Goal: Transaction & Acquisition: Book appointment/travel/reservation

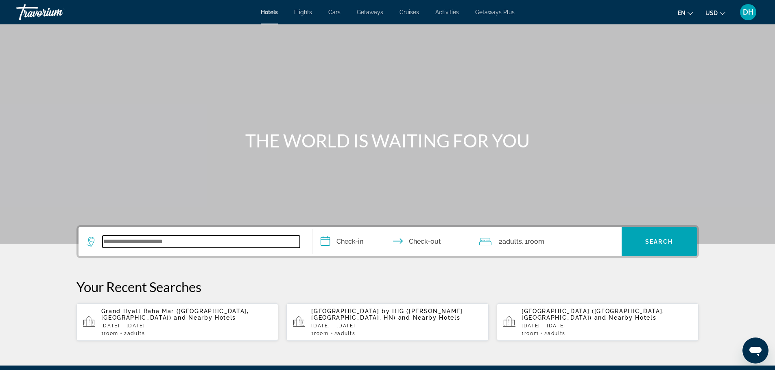
click at [174, 238] on input "Search widget" at bounding box center [200, 242] width 197 height 12
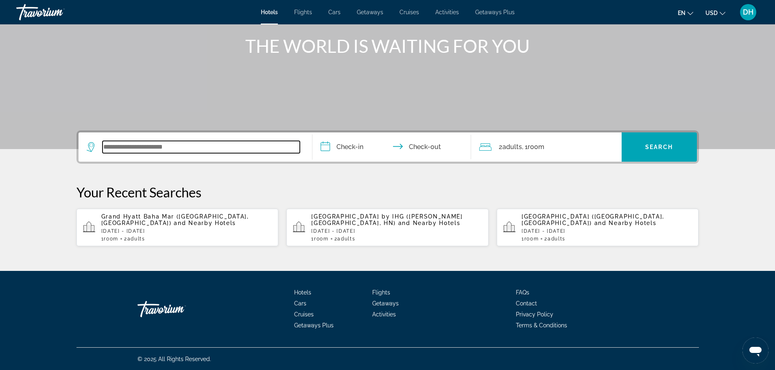
scroll to position [95, 0]
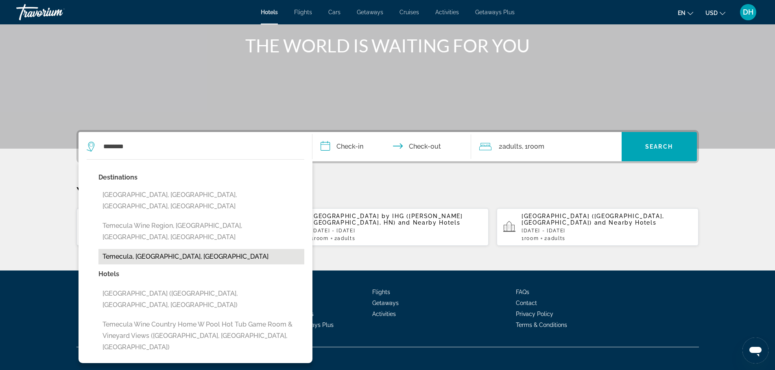
click at [192, 249] on button "Temecula, [GEOGRAPHIC_DATA], [GEOGRAPHIC_DATA]" at bounding box center [201, 256] width 206 height 15
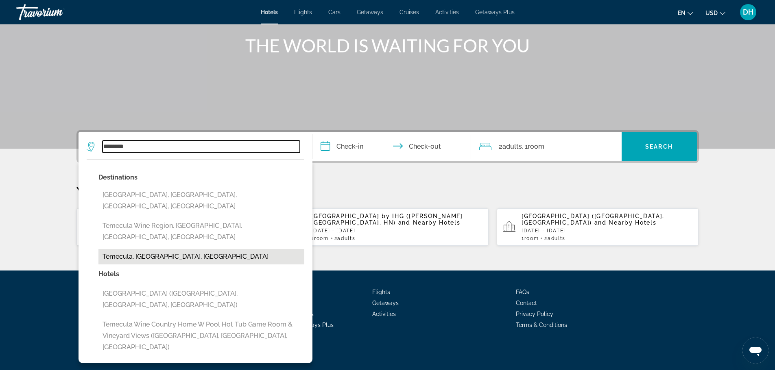
type input "**********"
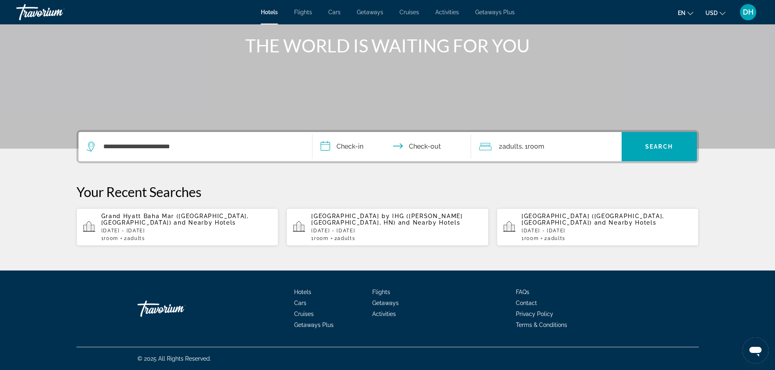
click at [353, 146] on input "**********" at bounding box center [393, 148] width 162 height 32
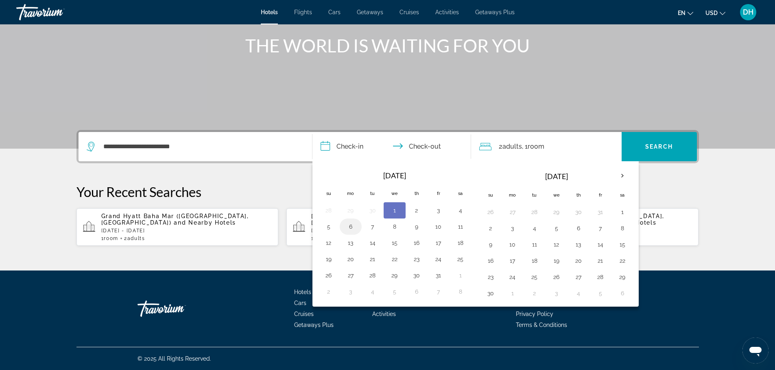
click at [351, 227] on button "6" at bounding box center [350, 226] width 13 height 11
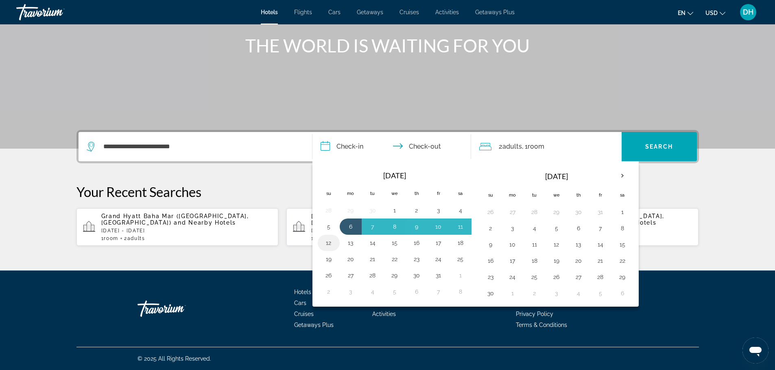
click at [326, 245] on button "12" at bounding box center [328, 242] width 13 height 11
type input "**********"
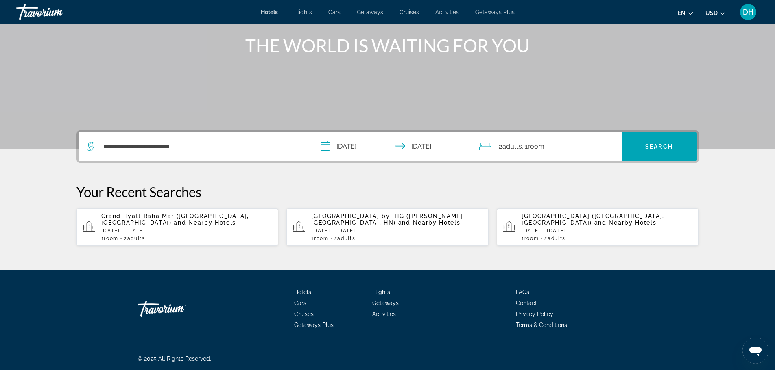
click at [462, 196] on p "Your Recent Searches" at bounding box center [387, 192] width 622 height 16
click at [659, 145] on span "Search" at bounding box center [659, 147] width 28 height 7
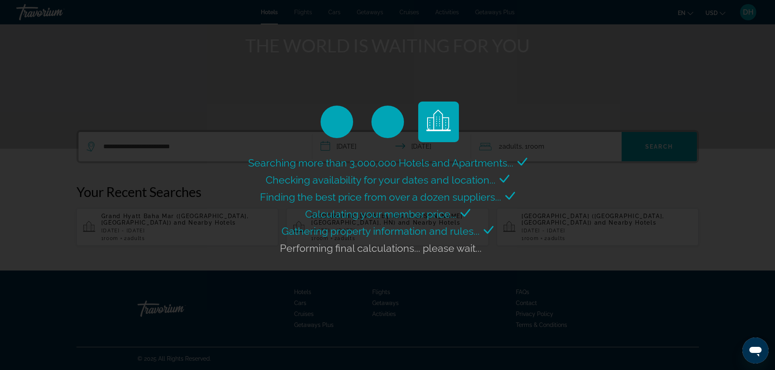
click at [553, 182] on div "Searching more than 3,000,000 Hotels and Apartments... Checking availability fo…" at bounding box center [387, 185] width 775 height 370
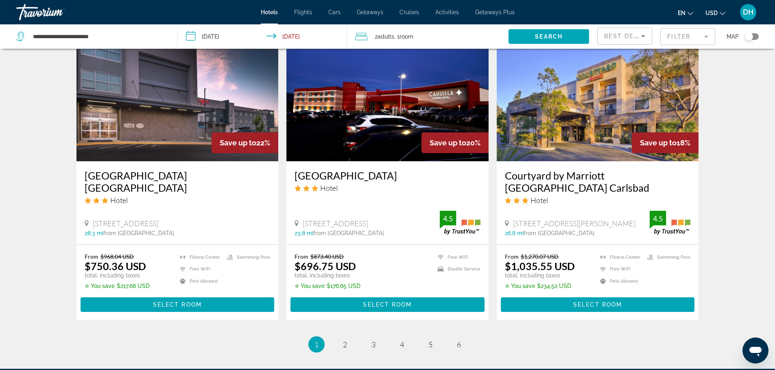
scroll to position [976, 0]
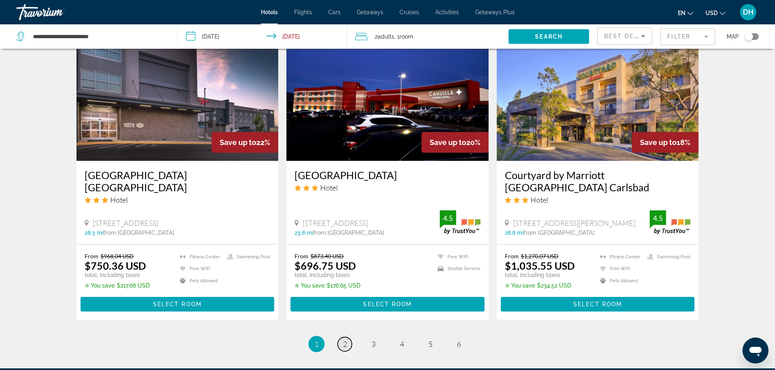
click at [344, 340] on span "2" at bounding box center [345, 344] width 4 height 9
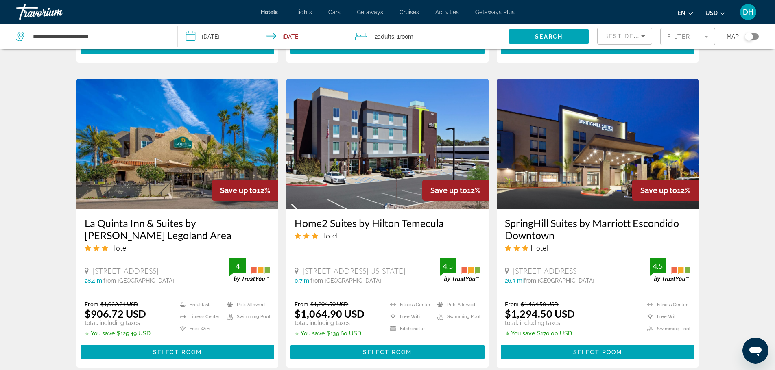
scroll to position [602, 0]
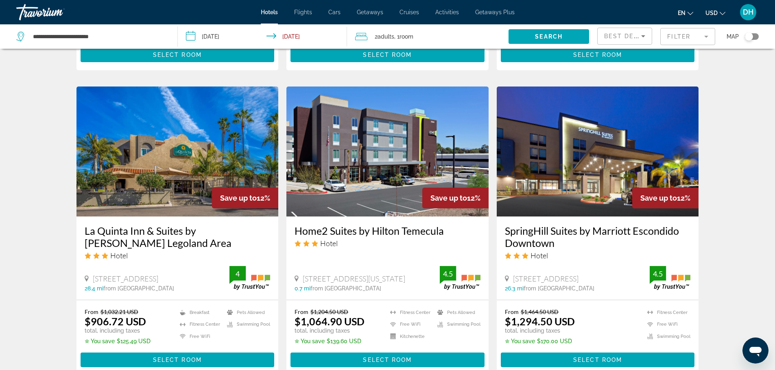
click at [375, 210] on img "Main content" at bounding box center [387, 152] width 202 height 130
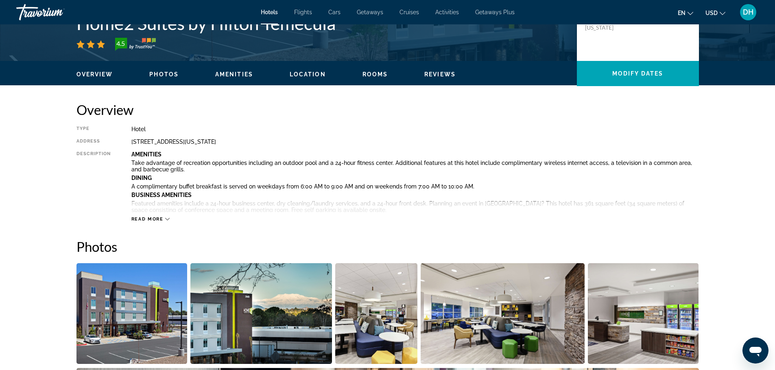
scroll to position [325, 0]
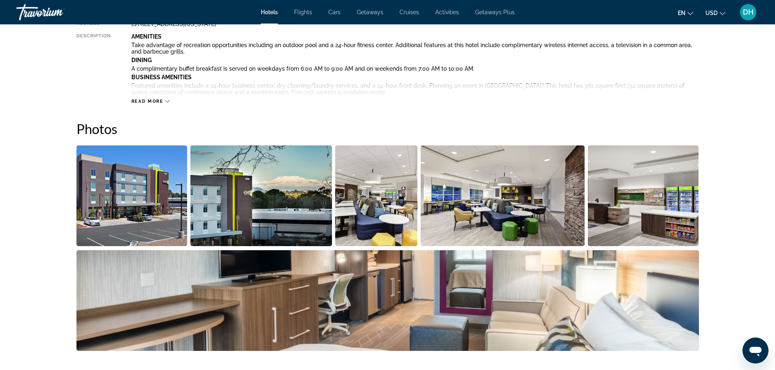
click at [150, 209] on img "Open full-screen image slider" at bounding box center [131, 196] width 111 height 101
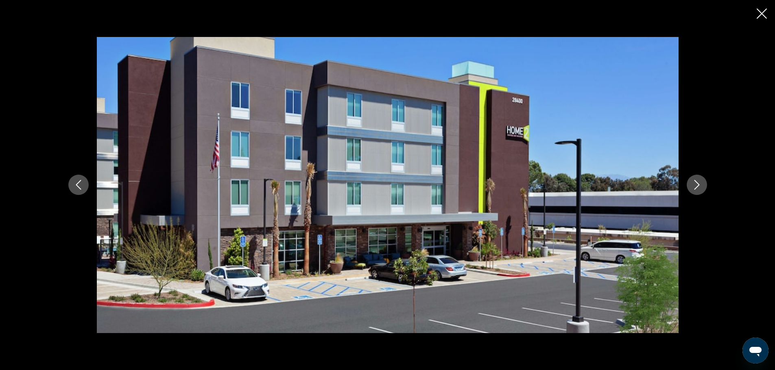
click at [697, 184] on icon "Next image" at bounding box center [697, 185] width 10 height 10
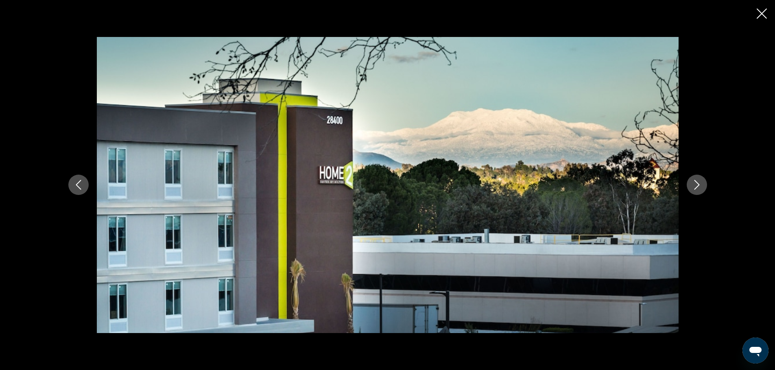
click at [697, 184] on icon "Next image" at bounding box center [697, 185] width 10 height 10
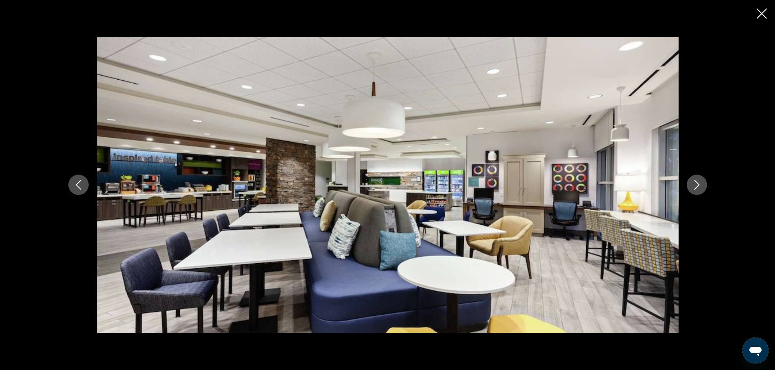
click at [697, 184] on icon "Next image" at bounding box center [697, 185] width 10 height 10
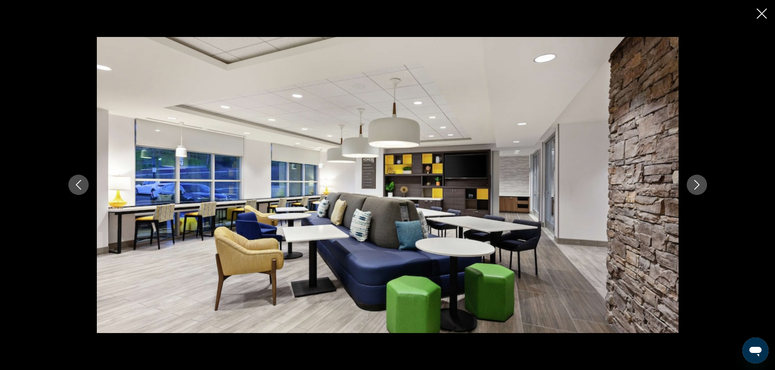
click at [697, 184] on icon "Next image" at bounding box center [697, 185] width 10 height 10
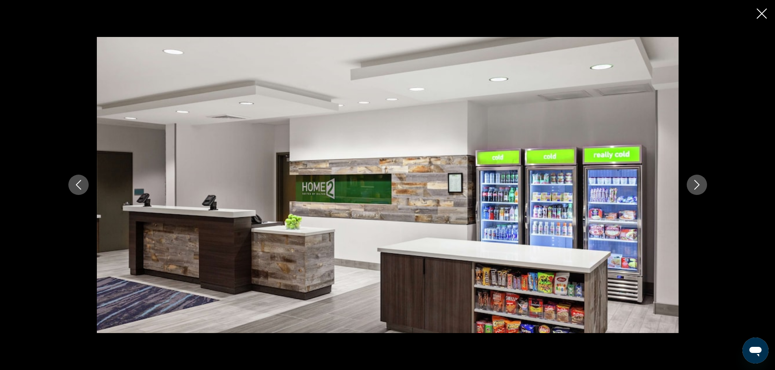
click at [697, 184] on icon "Next image" at bounding box center [697, 185] width 10 height 10
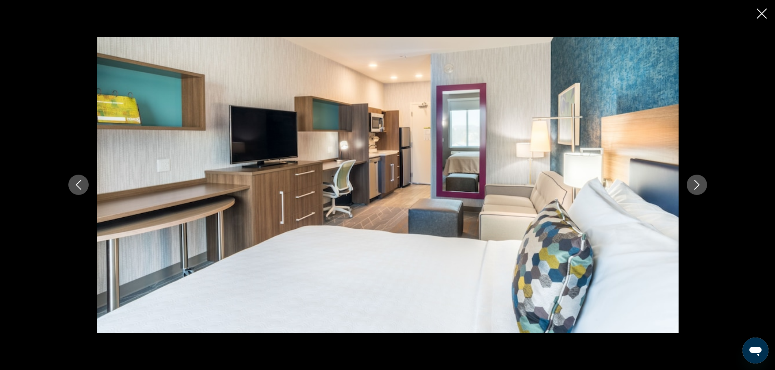
click at [697, 184] on icon "Next image" at bounding box center [697, 185] width 10 height 10
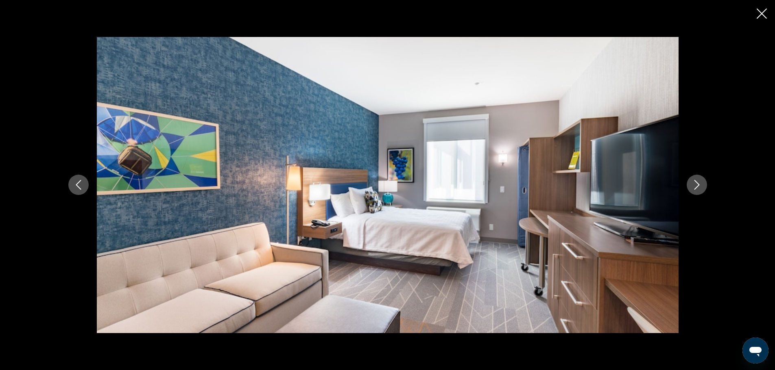
click at [697, 184] on icon "Next image" at bounding box center [697, 185] width 10 height 10
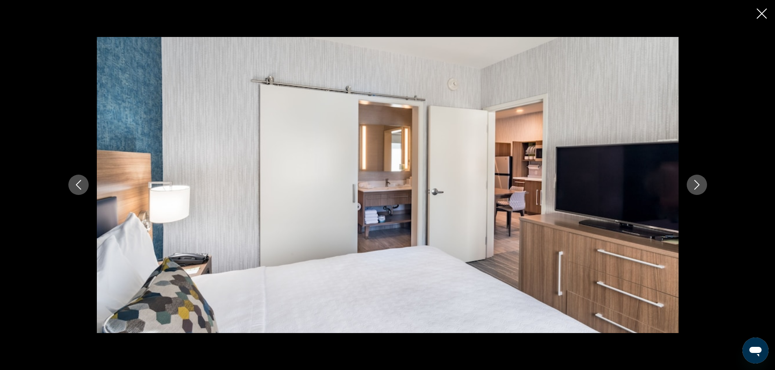
click at [761, 6] on div "prev next" at bounding box center [387, 185] width 775 height 370
click at [758, 14] on icon "Close slideshow" at bounding box center [761, 14] width 10 height 10
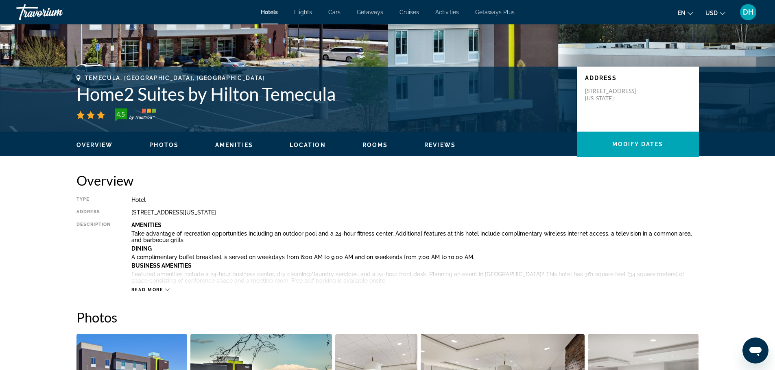
scroll to position [122, 0]
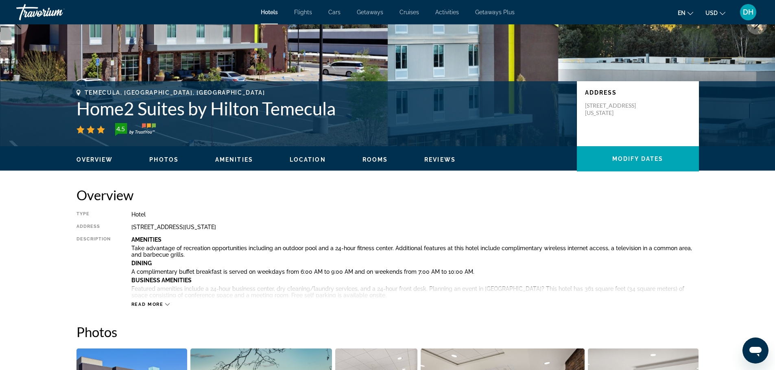
drag, startPoint x: 586, startPoint y: 104, endPoint x: 635, endPoint y: 120, distance: 51.6
click at [635, 117] on p "28400 Rancho California Road, Temecula CA 92590, United States" at bounding box center [617, 109] width 65 height 15
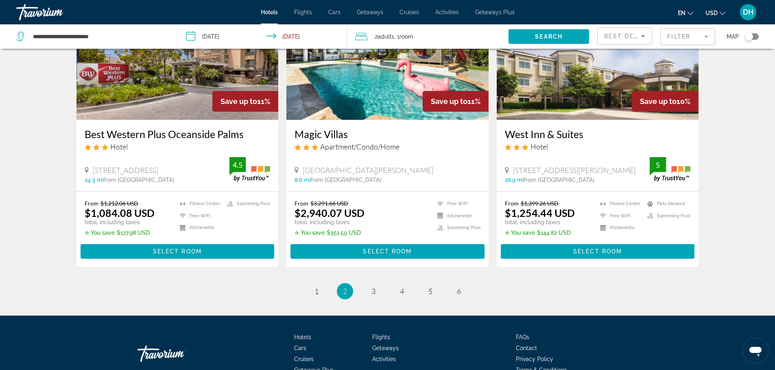
scroll to position [1049, 0]
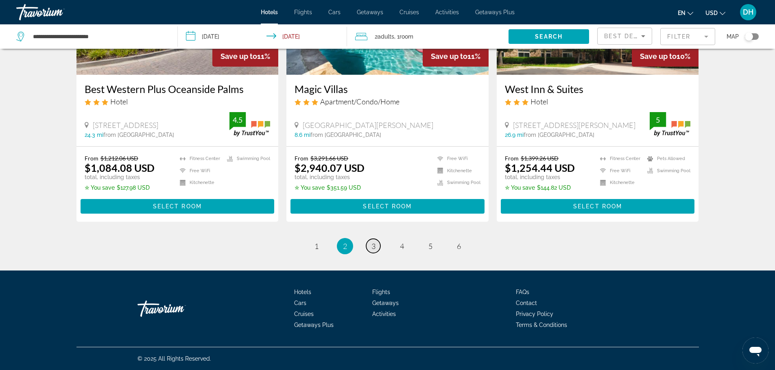
click at [370, 248] on link "page 3" at bounding box center [373, 246] width 14 height 14
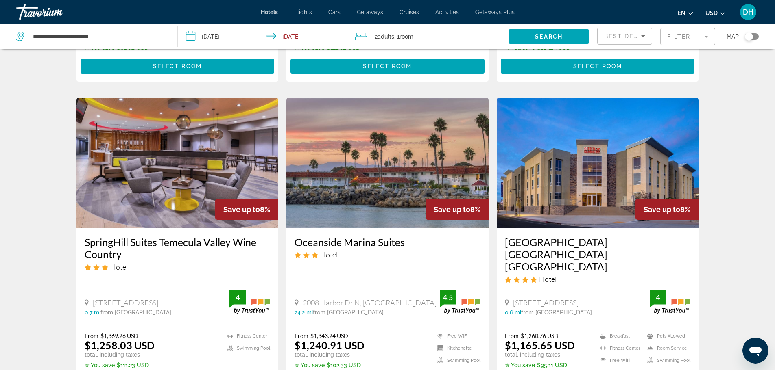
scroll to position [325, 0]
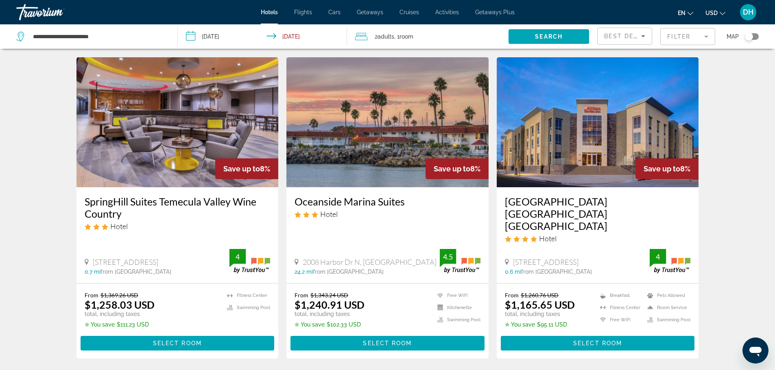
click at [160, 200] on h3 "SpringHill Suites Temecula Valley Wine Country" at bounding box center [178, 208] width 186 height 24
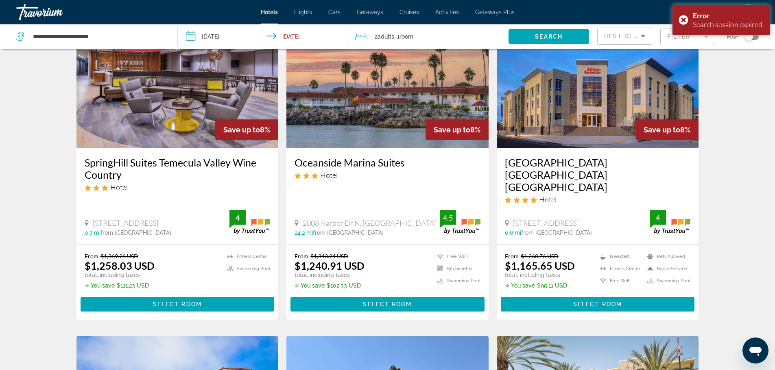
scroll to position [366, 0]
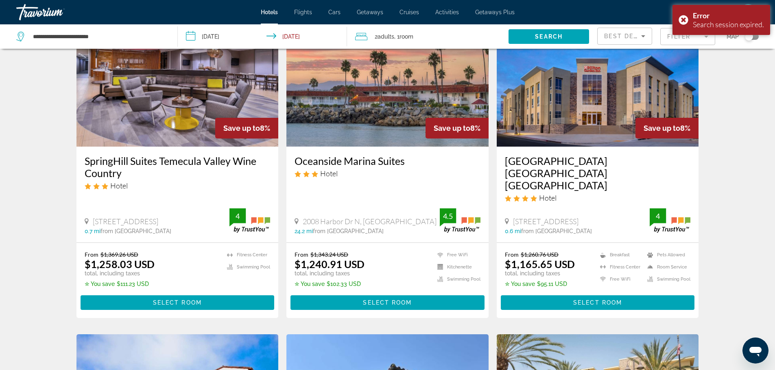
click at [181, 142] on img "Main content" at bounding box center [177, 82] width 202 height 130
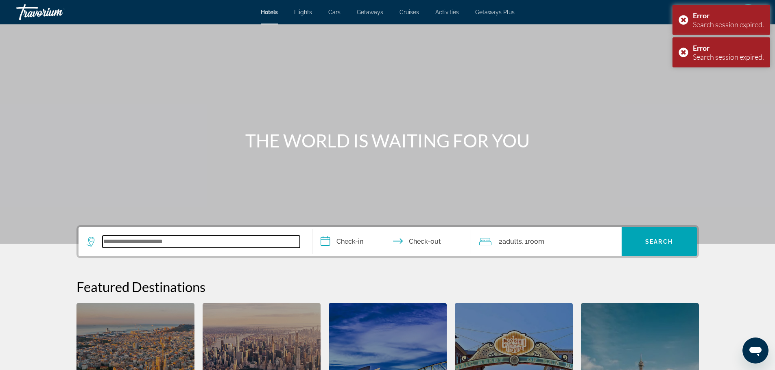
click at [159, 236] on input "Search widget" at bounding box center [200, 242] width 197 height 12
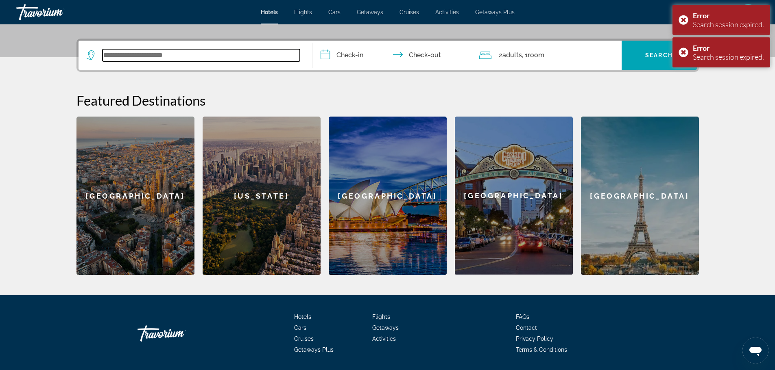
scroll to position [199, 0]
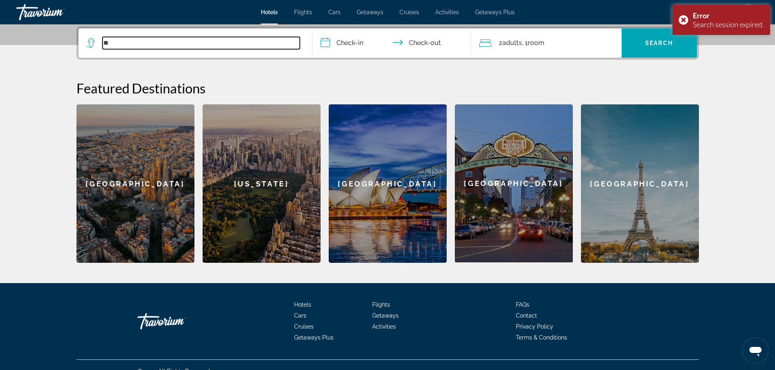
type input "*"
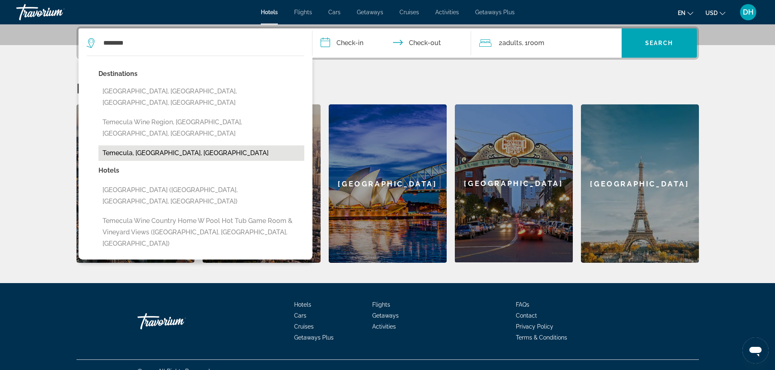
click at [199, 146] on button "Temecula, [GEOGRAPHIC_DATA], [GEOGRAPHIC_DATA]" at bounding box center [201, 153] width 206 height 15
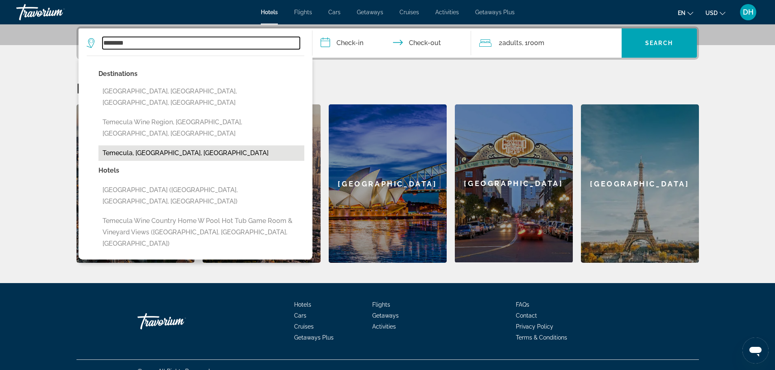
type input "**********"
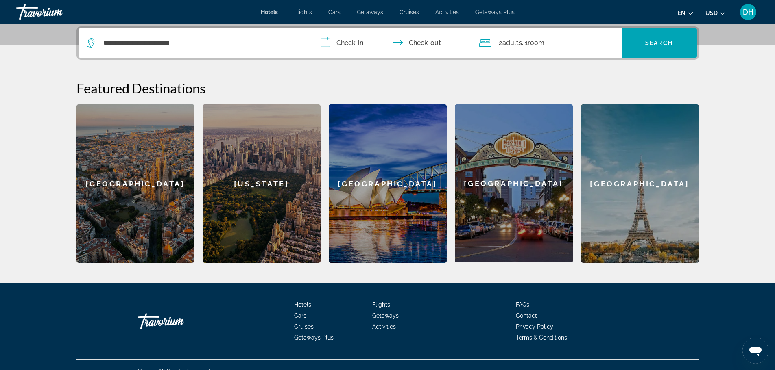
click at [348, 38] on input "**********" at bounding box center [393, 44] width 162 height 32
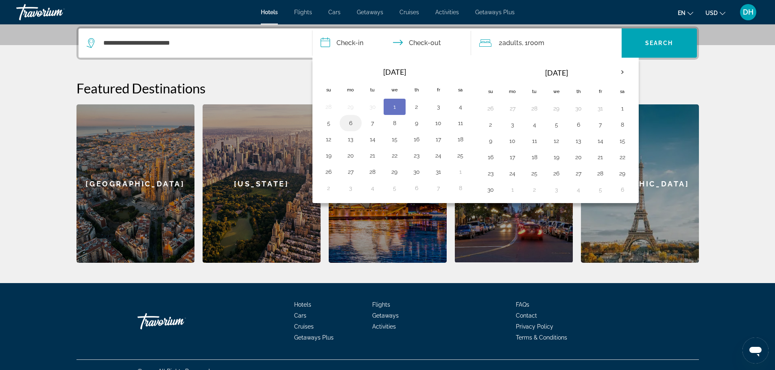
click at [349, 121] on button "6" at bounding box center [350, 123] width 13 height 11
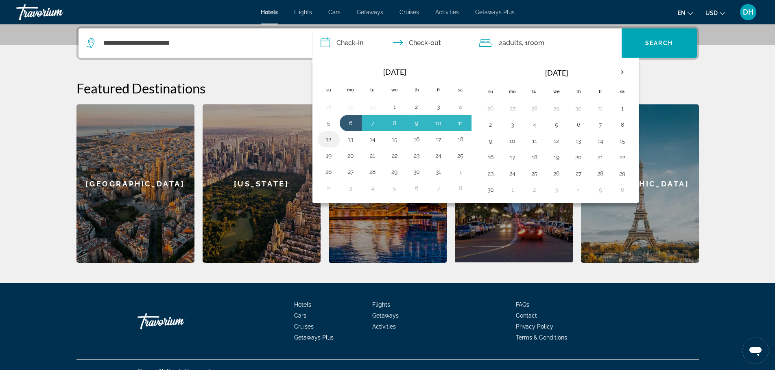
click at [330, 139] on button "12" at bounding box center [328, 139] width 13 height 11
type input "**********"
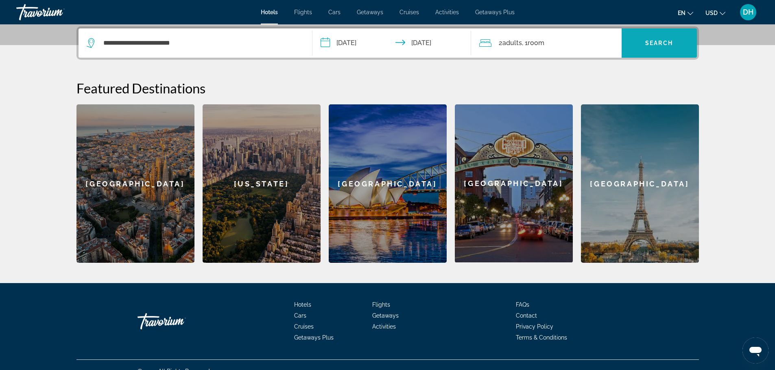
click at [646, 49] on span "Search widget" at bounding box center [658, 43] width 75 height 20
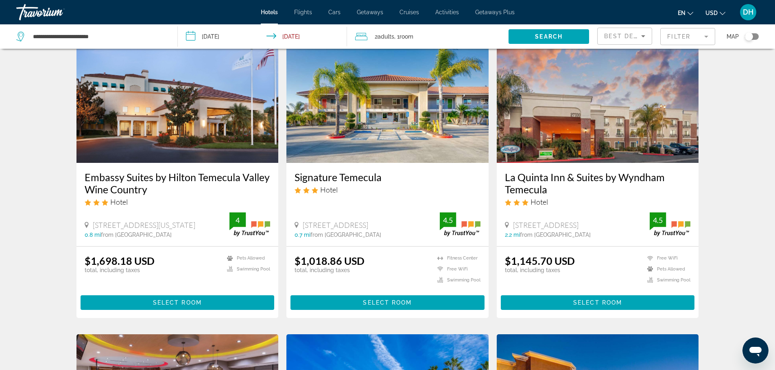
scroll to position [41, 0]
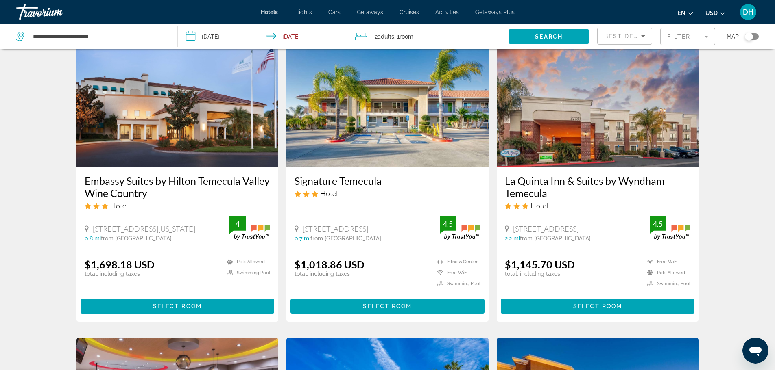
click at [159, 181] on h3 "Embassy Suites by Hilton Temecula Valley Wine Country" at bounding box center [178, 187] width 186 height 24
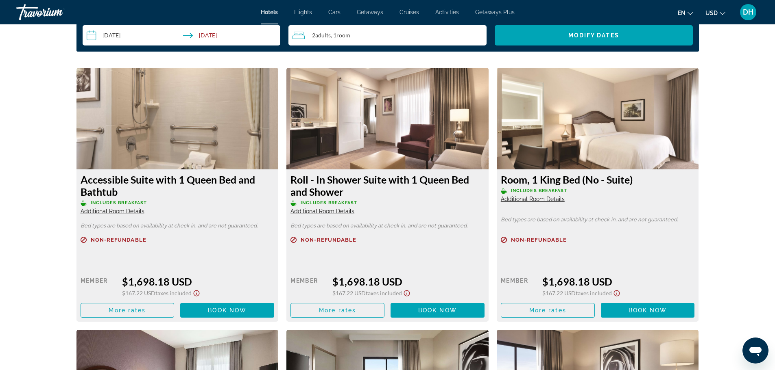
scroll to position [1098, 0]
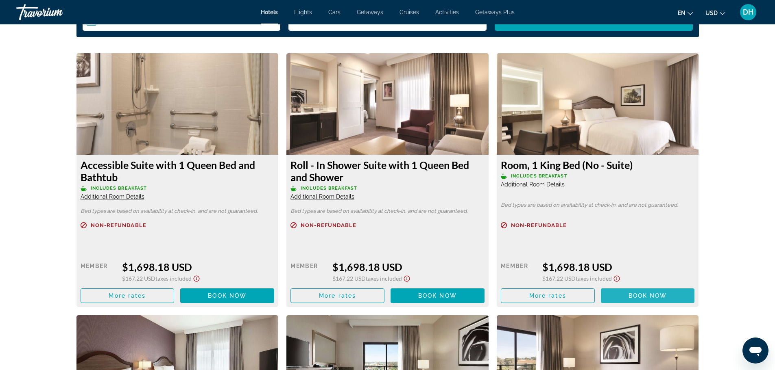
click at [682, 293] on span "Main content" at bounding box center [648, 296] width 94 height 20
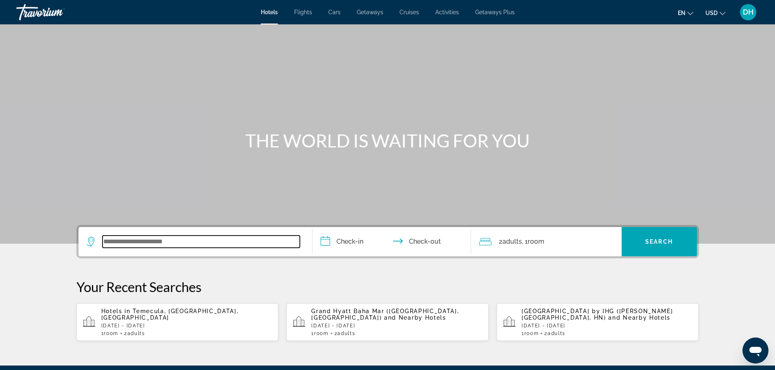
click at [157, 237] on input "Search widget" at bounding box center [200, 242] width 197 height 12
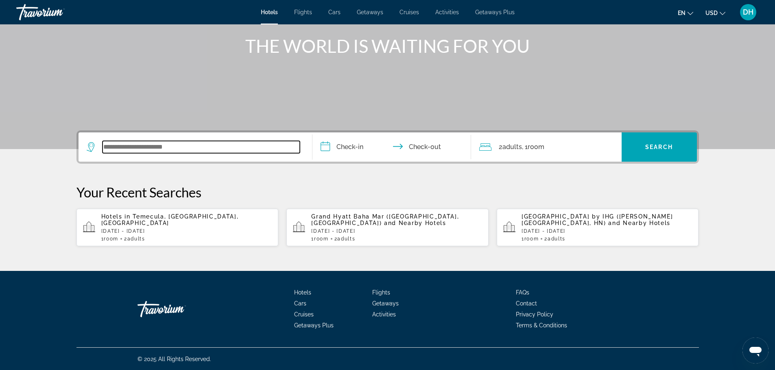
scroll to position [95, 0]
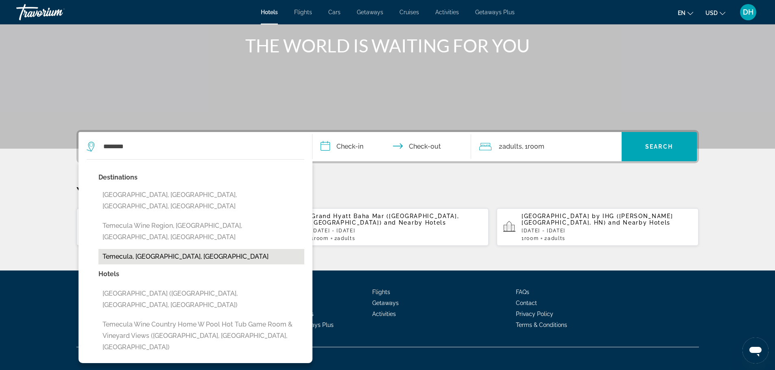
click at [201, 249] on button "Temecula, [GEOGRAPHIC_DATA], [GEOGRAPHIC_DATA]" at bounding box center [201, 256] width 206 height 15
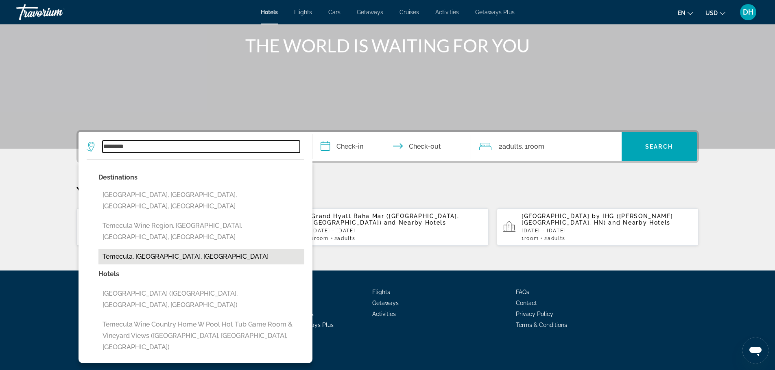
type input "**********"
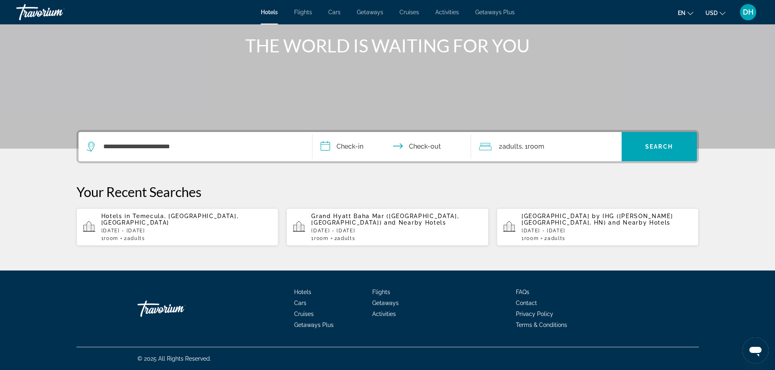
click at [356, 146] on input "**********" at bounding box center [393, 148] width 162 height 32
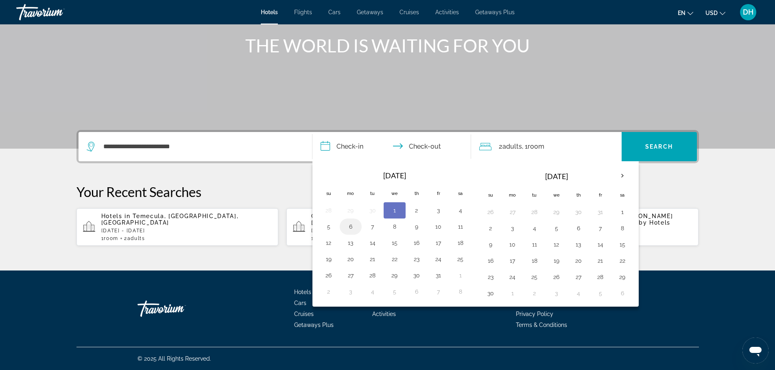
click at [351, 229] on button "6" at bounding box center [350, 226] width 13 height 11
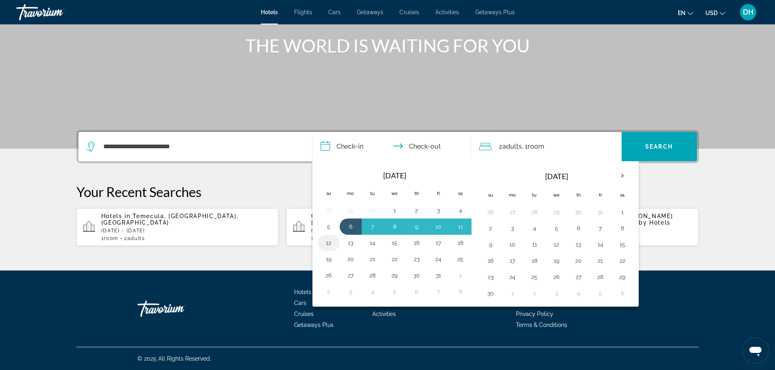
click at [327, 240] on button "12" at bounding box center [328, 242] width 13 height 11
type input "**********"
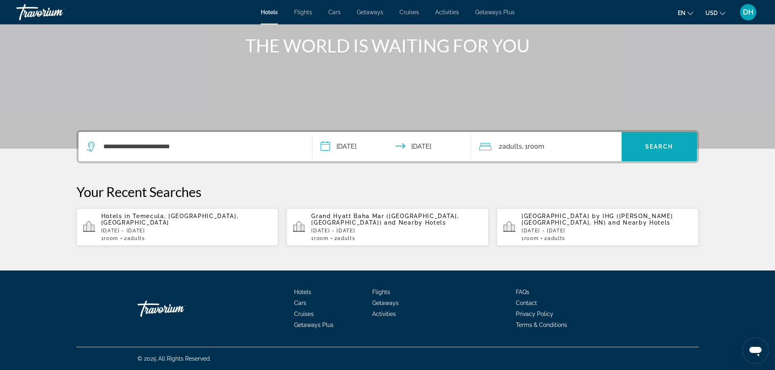
click at [663, 148] on span "Search" at bounding box center [659, 147] width 28 height 7
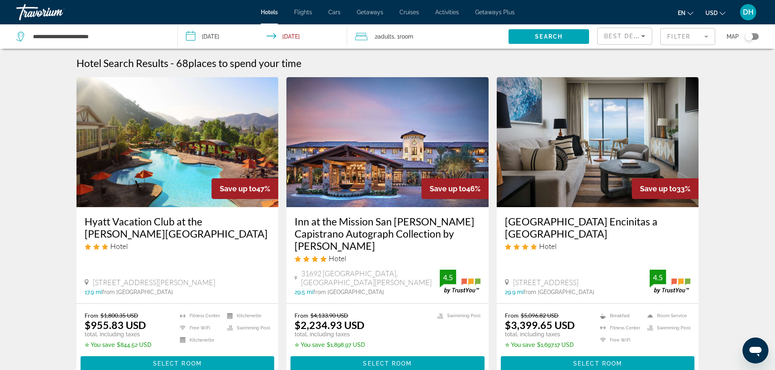
click at [627, 38] on span "Best Deals" at bounding box center [625, 36] width 42 height 7
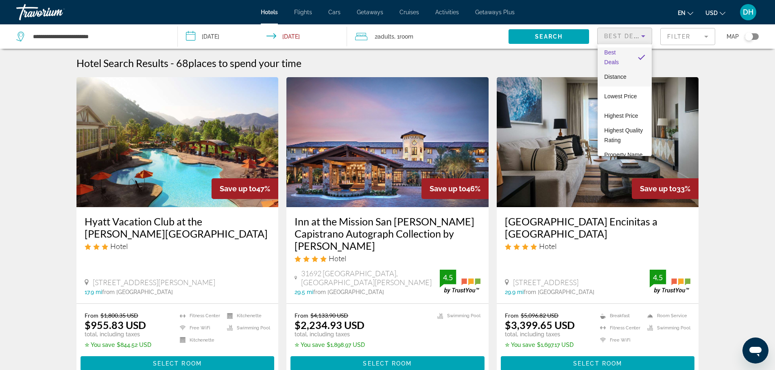
click at [628, 76] on mat-option "Distance" at bounding box center [624, 77] width 54 height 20
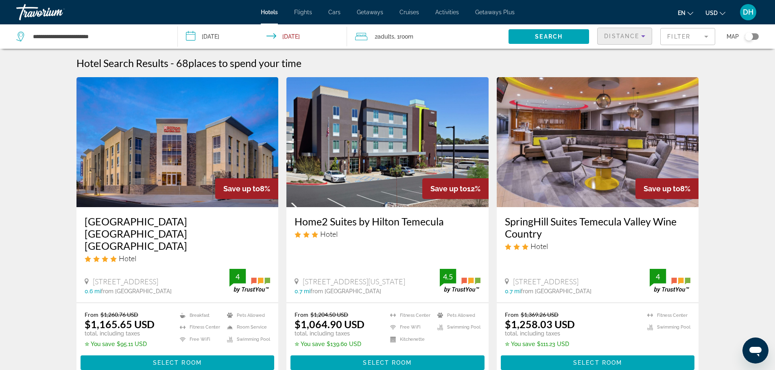
click at [691, 37] on mat-form-field "Filter" at bounding box center [687, 36] width 55 height 17
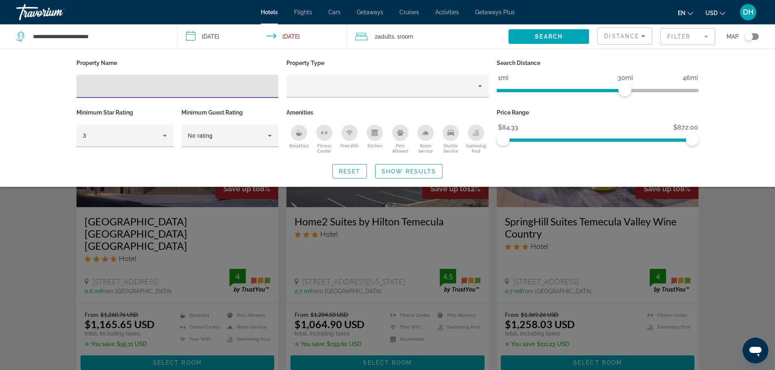
click at [691, 37] on mat-form-field "Filter" at bounding box center [687, 36] width 55 height 17
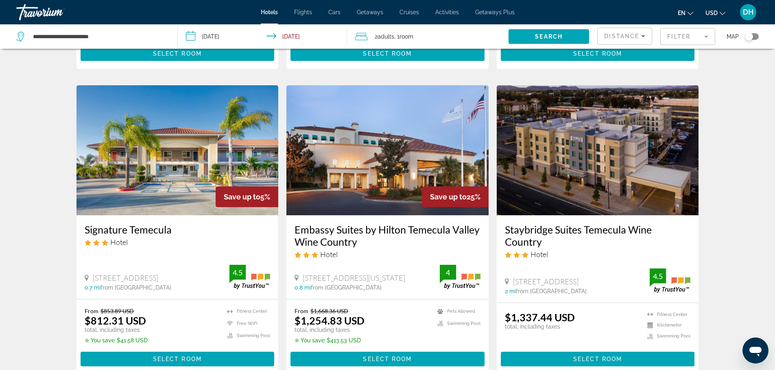
scroll to position [325, 0]
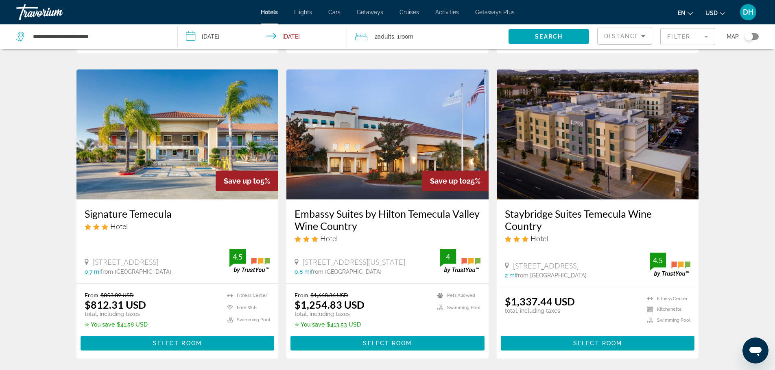
click at [379, 208] on h3 "Embassy Suites by Hilton Temecula Valley Wine Country" at bounding box center [387, 220] width 186 height 24
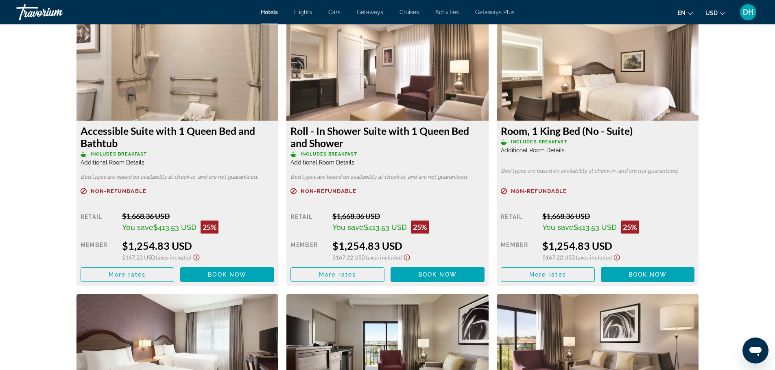
scroll to position [1179, 0]
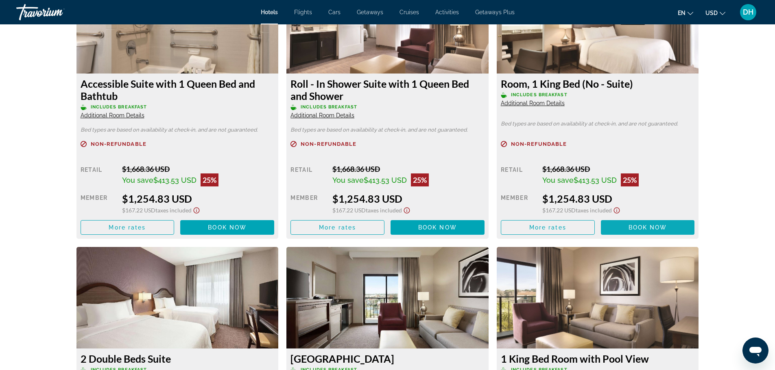
click at [662, 224] on span "Book now" at bounding box center [647, 227] width 39 height 7
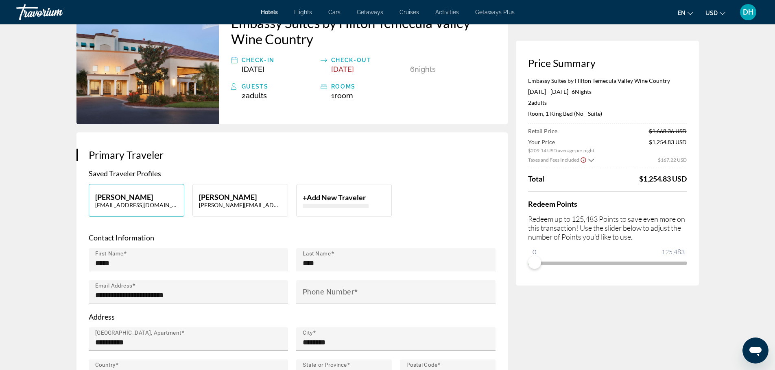
scroll to position [41, 0]
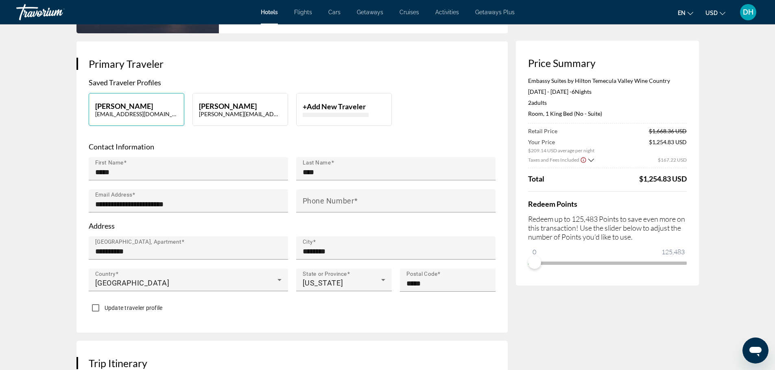
scroll to position [163, 0]
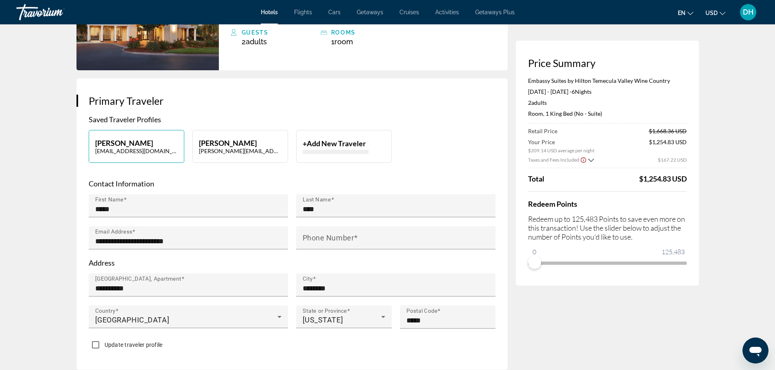
scroll to position [41, 0]
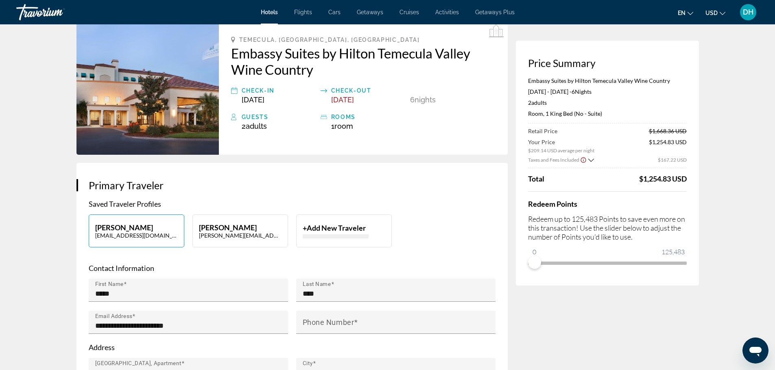
click at [590, 159] on icon "Show Taxes and Fees breakdown" at bounding box center [591, 160] width 6 height 7
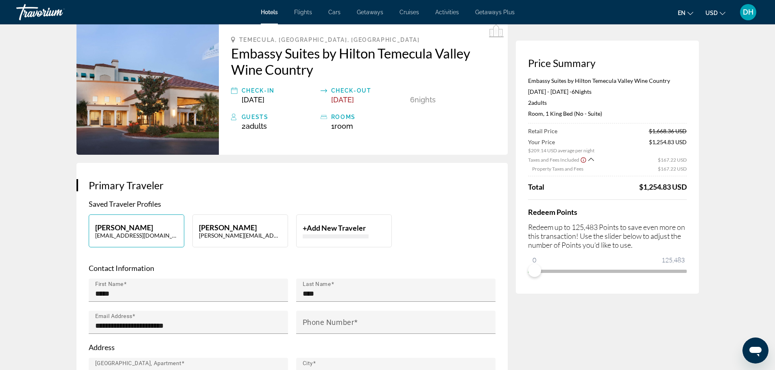
click at [590, 159] on icon "Show Taxes and Fees breakdown" at bounding box center [591, 159] width 6 height 7
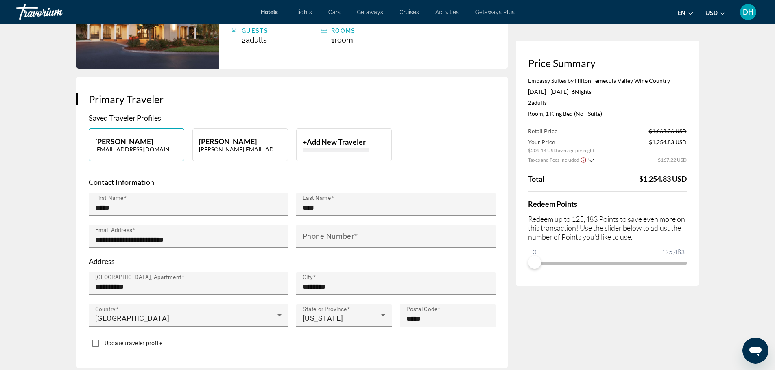
scroll to position [34, 0]
